Goal: Task Accomplishment & Management: Use online tool/utility

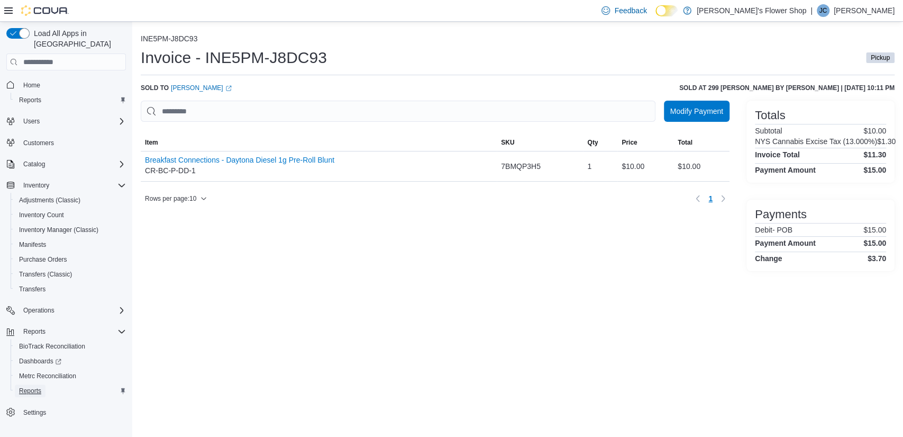
click at [33, 386] on span "Reports" at bounding box center [30, 390] width 22 height 8
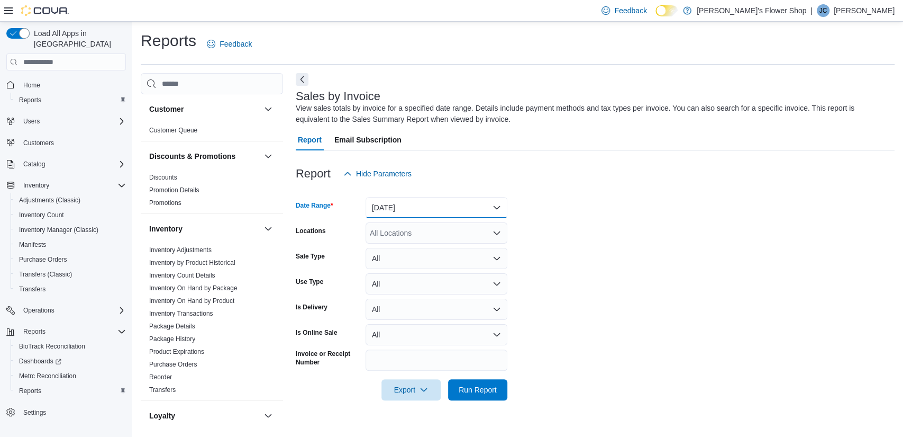
click at [467, 209] on button "[DATE]" at bounding box center [437, 207] width 142 height 21
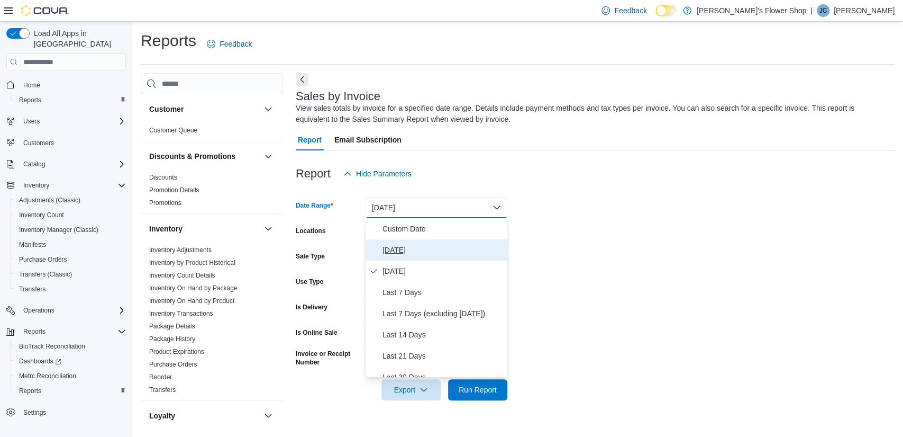
click at [400, 246] on span "[DATE]" at bounding box center [443, 249] width 121 height 13
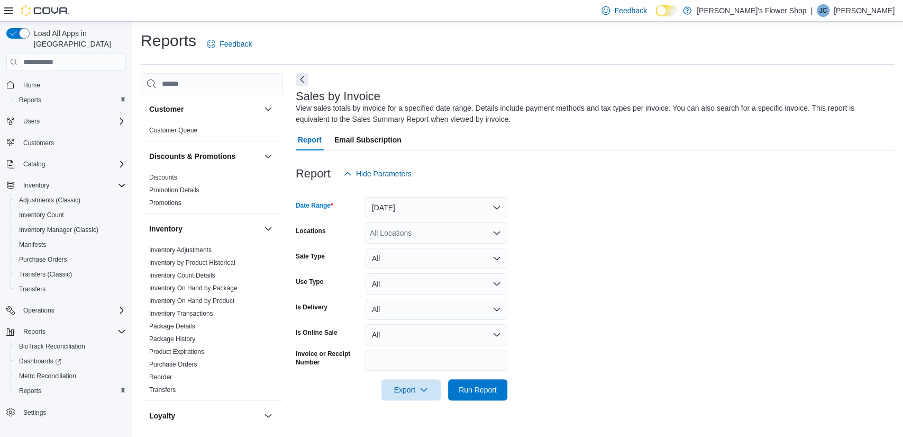
click at [442, 232] on div "All Locations" at bounding box center [437, 232] width 142 height 21
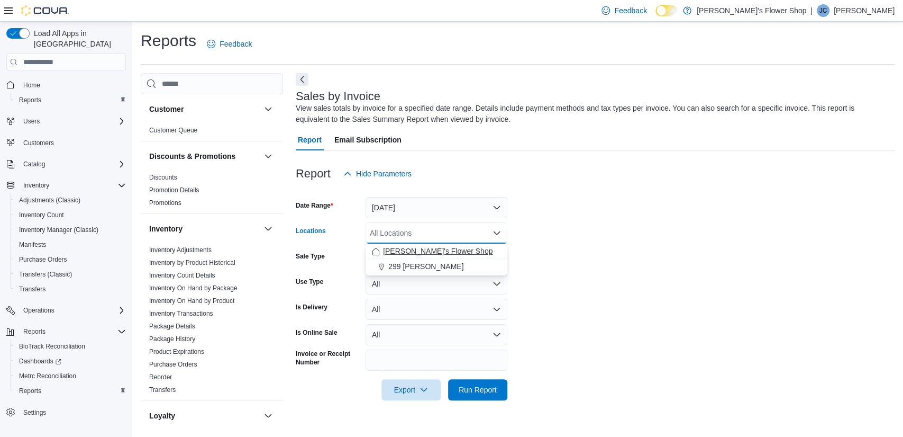
click at [430, 250] on span "[PERSON_NAME]'s Flower Shop" at bounding box center [438, 251] width 110 height 11
click at [430, 250] on span "299 [PERSON_NAME]" at bounding box center [425, 251] width 75 height 11
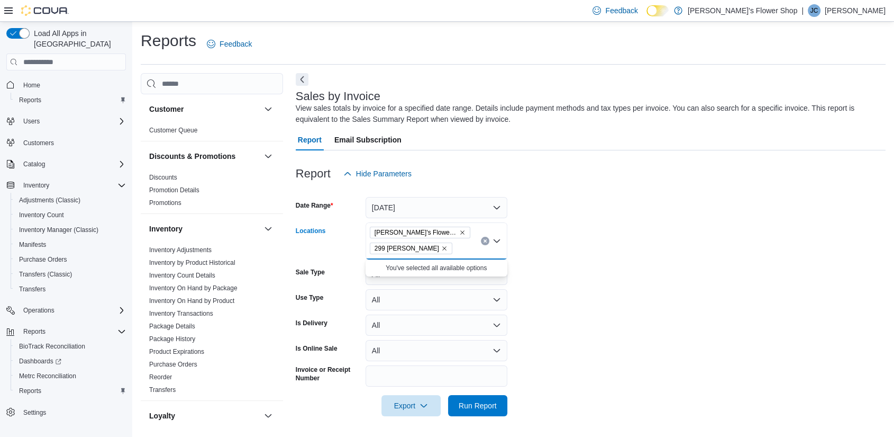
click at [532, 387] on div at bounding box center [591, 390] width 590 height 8
click at [476, 401] on span "Run Report" at bounding box center [478, 405] width 38 height 11
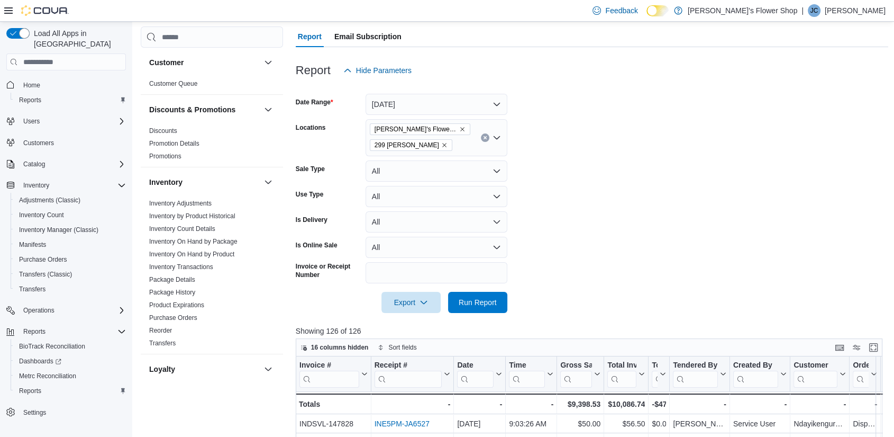
scroll to position [133, 0]
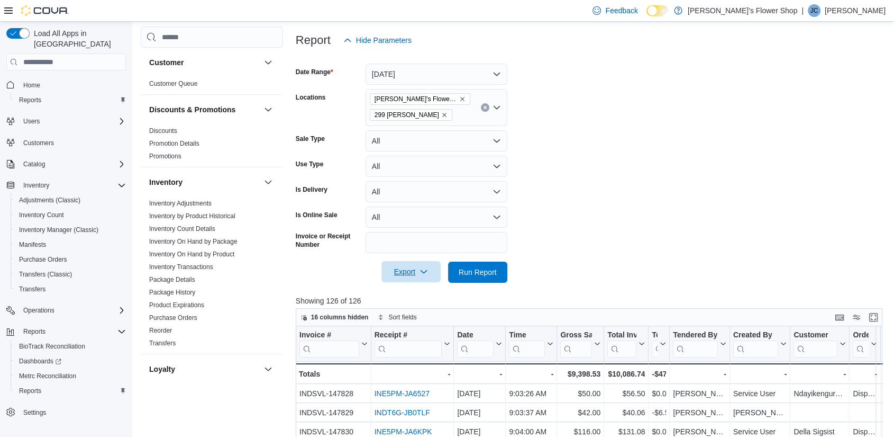
click at [406, 276] on span "Export" at bounding box center [411, 271] width 47 height 21
click at [419, 293] on span "Export to Excel" at bounding box center [413, 293] width 48 height 8
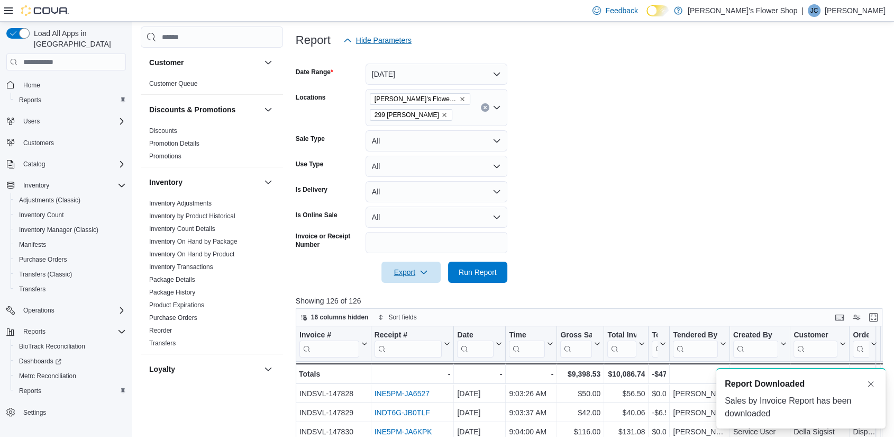
scroll to position [0, 0]
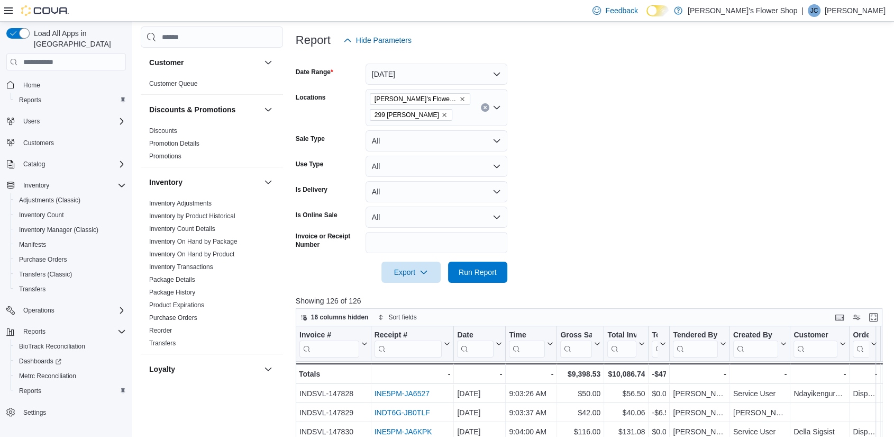
click at [568, 165] on form "Date Range [DATE] Locations [PERSON_NAME]'s Flower Shop 299 [PERSON_NAME] Sale …" at bounding box center [592, 167] width 593 height 232
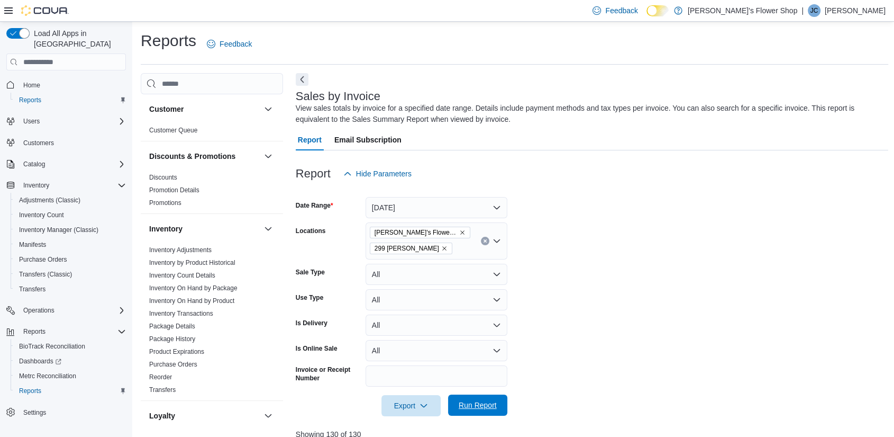
click at [485, 401] on span "Run Report" at bounding box center [478, 405] width 38 height 11
click at [406, 401] on span "Export" at bounding box center [411, 404] width 47 height 21
click at [419, 337] on button "Export to Excel" at bounding box center [413, 341] width 60 height 21
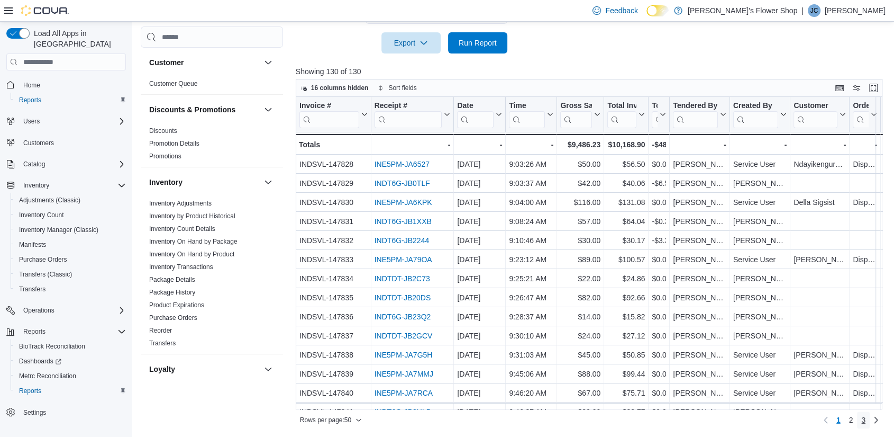
click at [866, 420] on span "3" at bounding box center [863, 419] width 4 height 11
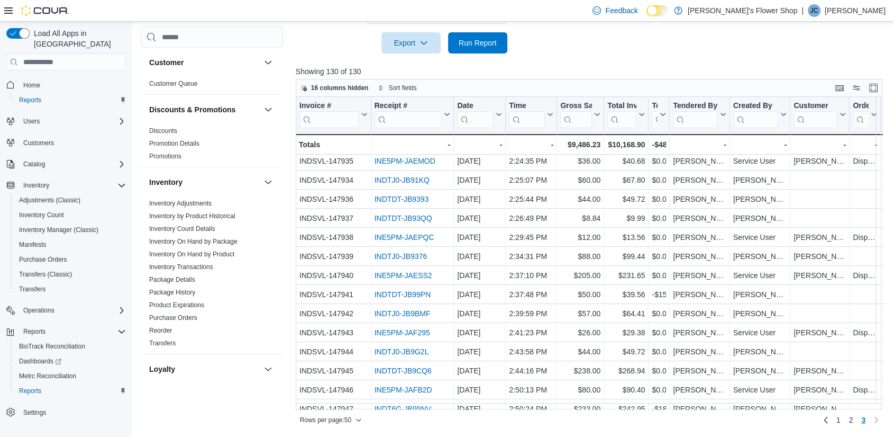
scroll to position [114, 0]
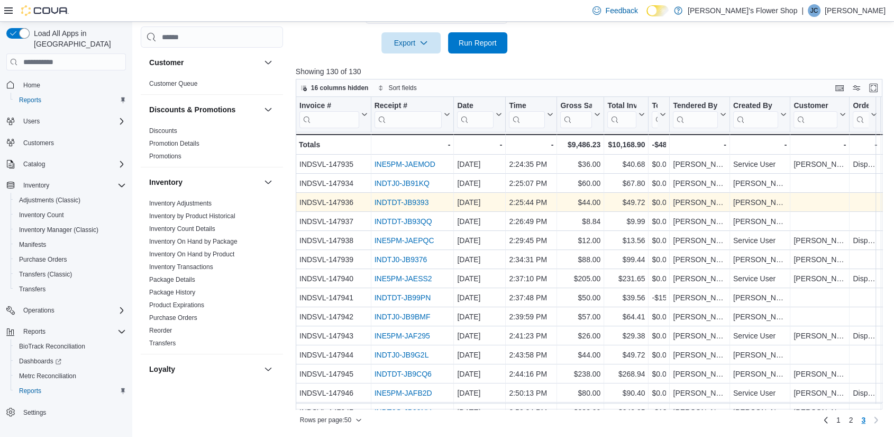
click at [396, 198] on link "INDTDT-JB9393" at bounding box center [401, 202] width 55 height 8
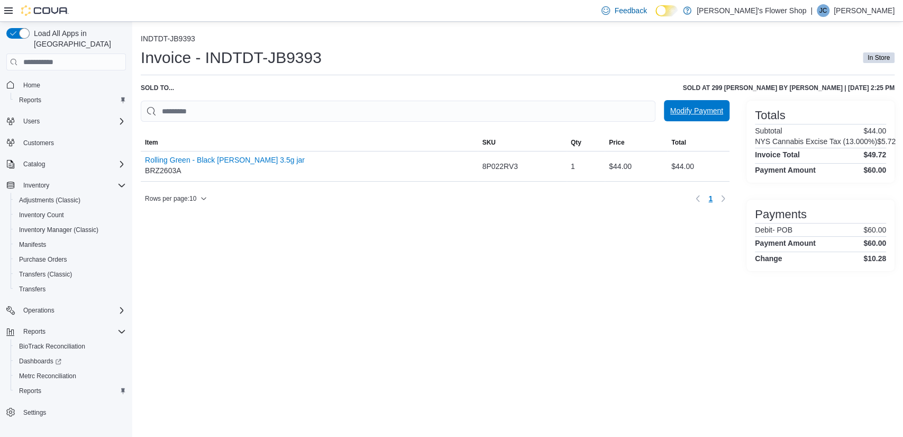
click at [698, 107] on span "Modify Payment" at bounding box center [696, 110] width 53 height 11
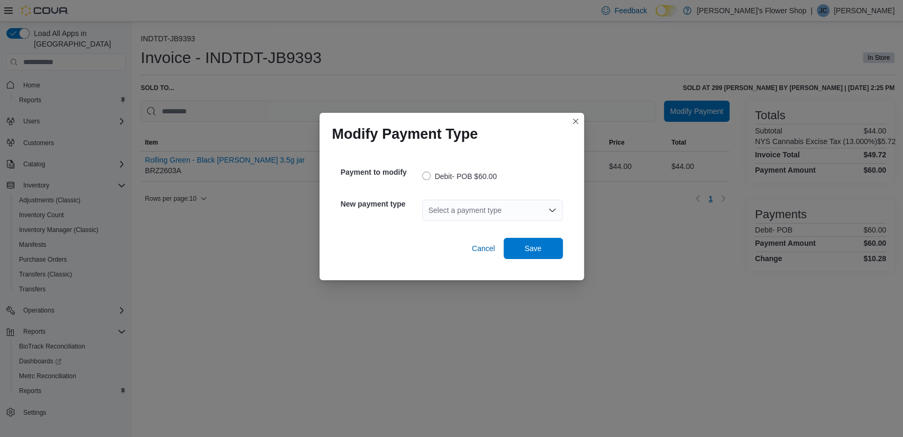
click at [480, 208] on div "Select a payment type" at bounding box center [492, 209] width 141 height 21
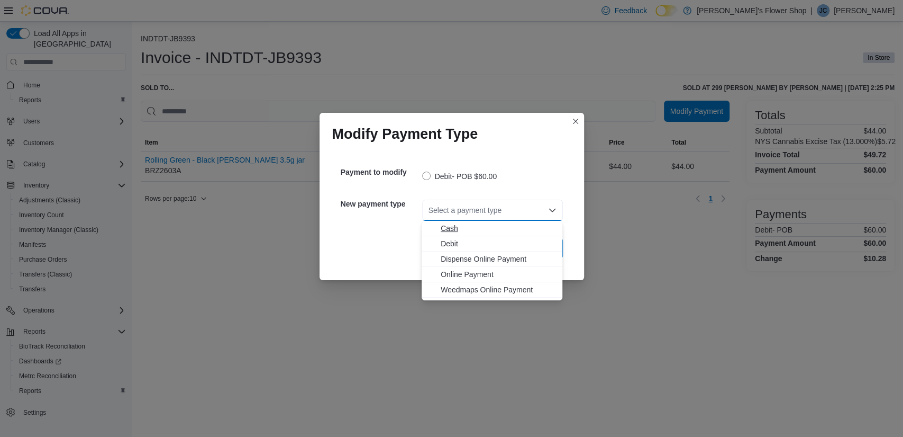
click at [455, 227] on span "Cash" at bounding box center [498, 228] width 115 height 11
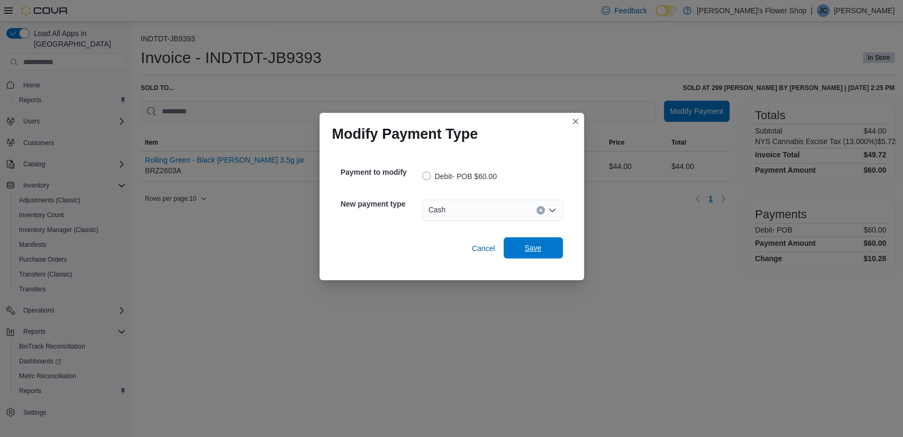
click at [539, 250] on span "Save" at bounding box center [533, 247] width 17 height 11
